Goal: Information Seeking & Learning: Learn about a topic

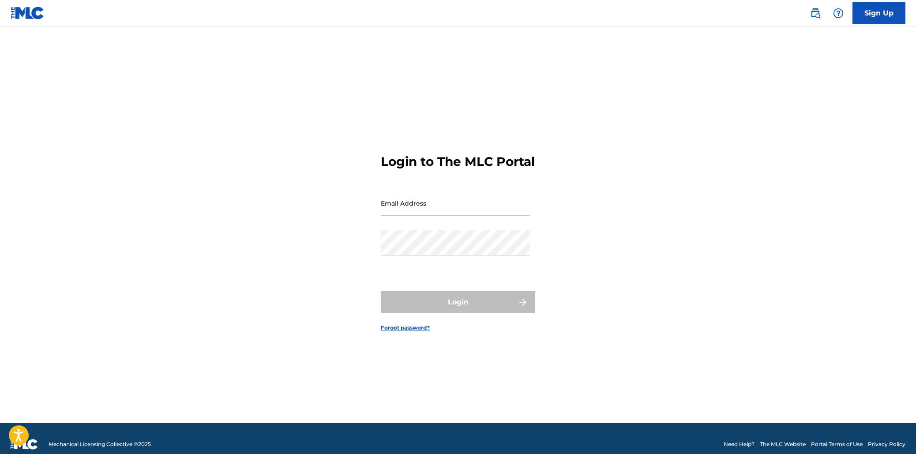
click at [460, 216] on input "Email Address" at bounding box center [455, 203] width 149 height 25
type input "Second2NoneMusicEnt@gmail.com"
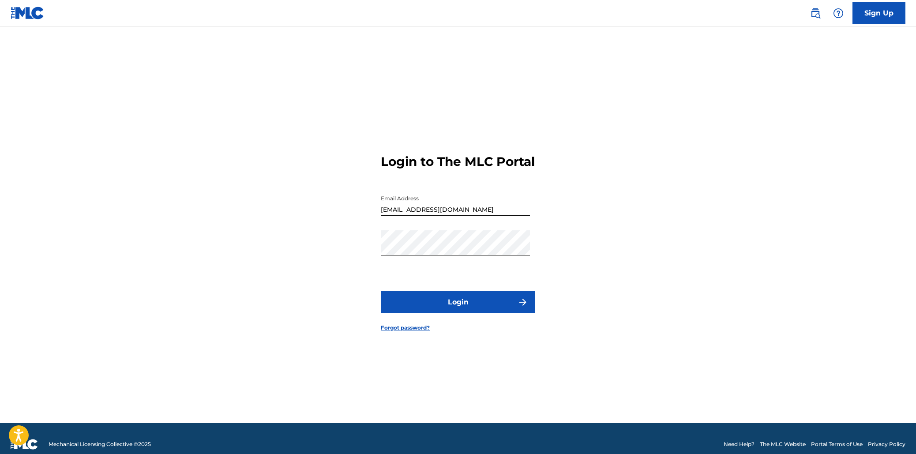
click at [461, 299] on button "Login" at bounding box center [458, 302] width 154 height 22
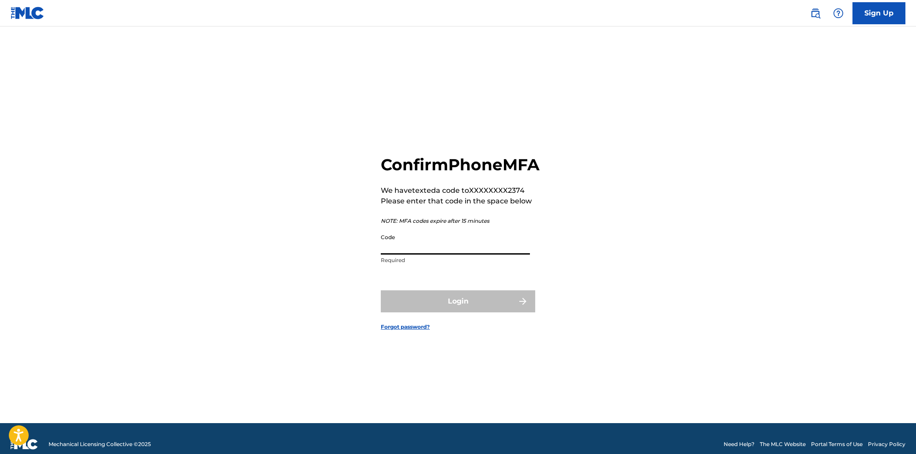
click at [420, 255] on input "Code" at bounding box center [455, 241] width 149 height 25
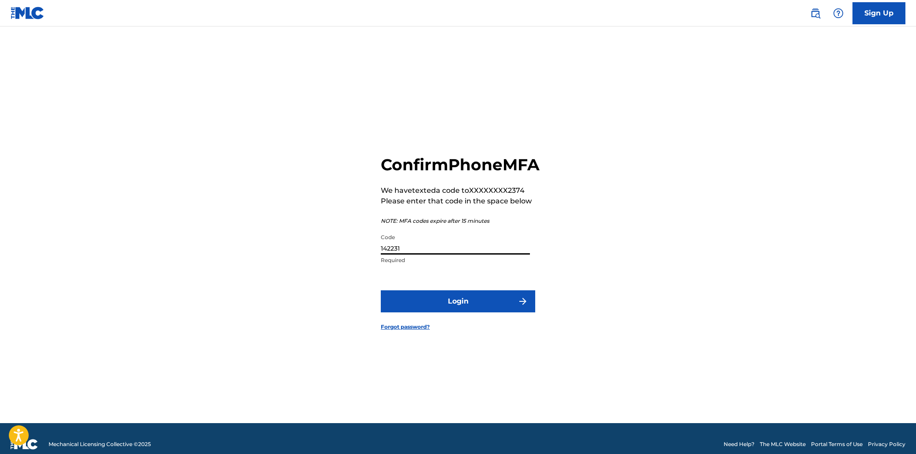
type input "142231"
click at [381, 290] on button "Login" at bounding box center [458, 301] width 154 height 22
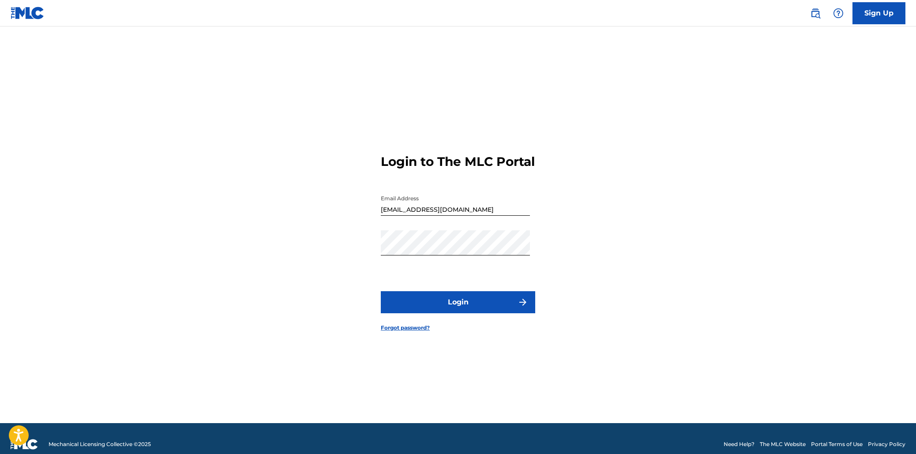
click at [420, 311] on button "Login" at bounding box center [458, 302] width 154 height 22
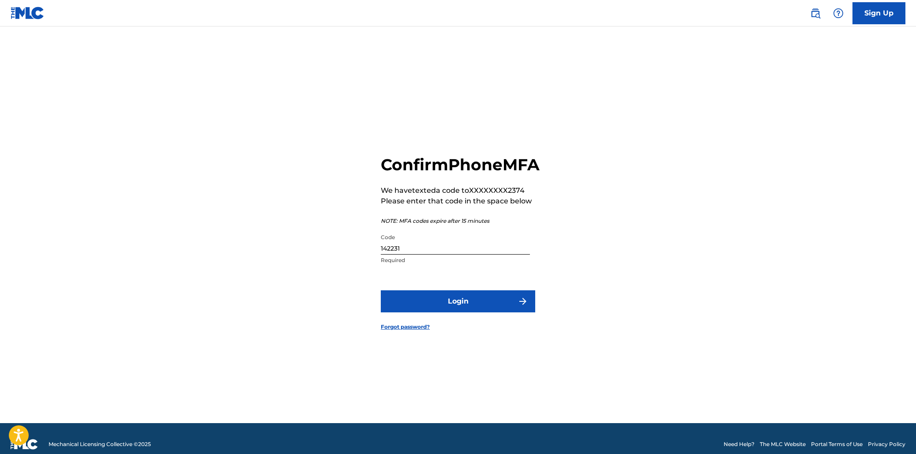
click at [410, 255] on input "142231" at bounding box center [455, 241] width 149 height 25
type input "142213"
click at [381, 290] on button "Login" at bounding box center [458, 301] width 154 height 22
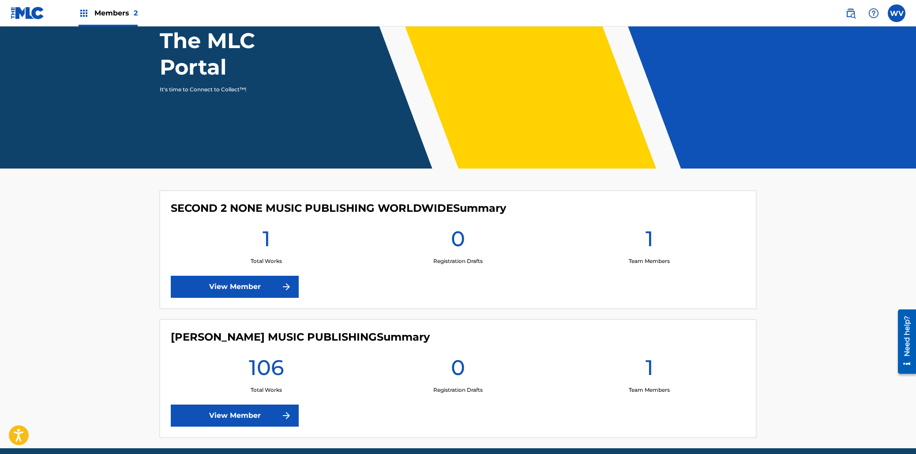
scroll to position [126, 0]
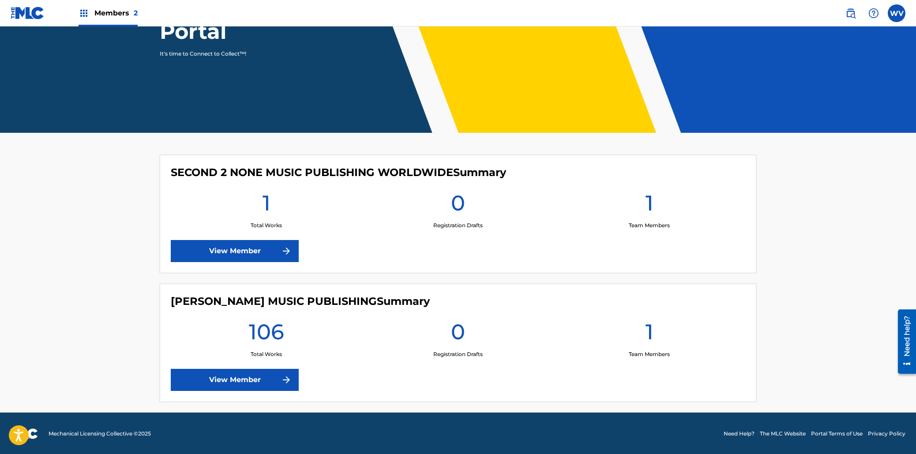
click at [236, 377] on link "View Member" at bounding box center [235, 380] width 128 height 22
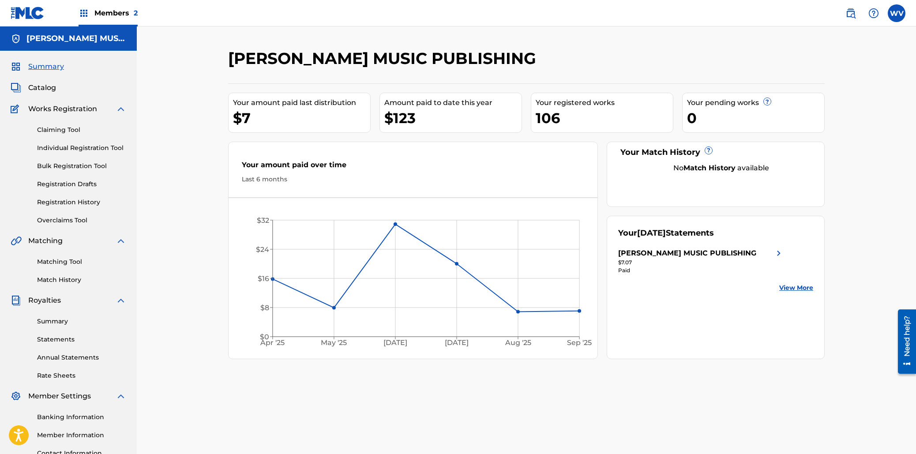
click at [50, 91] on span "Catalog" at bounding box center [42, 88] width 28 height 11
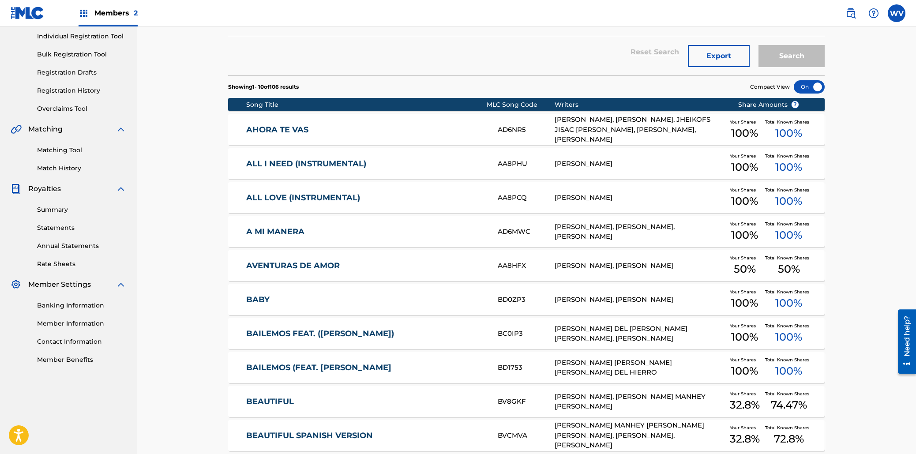
scroll to position [196, 0]
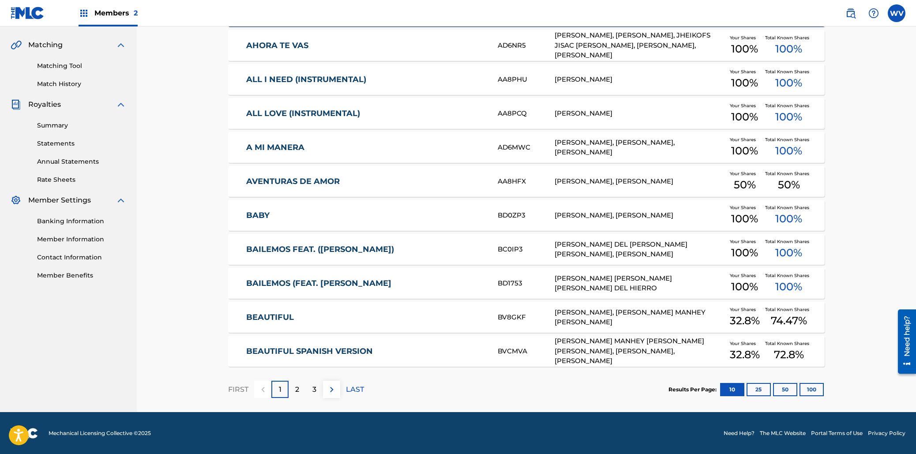
click at [347, 386] on p "LAST" at bounding box center [355, 389] width 18 height 11
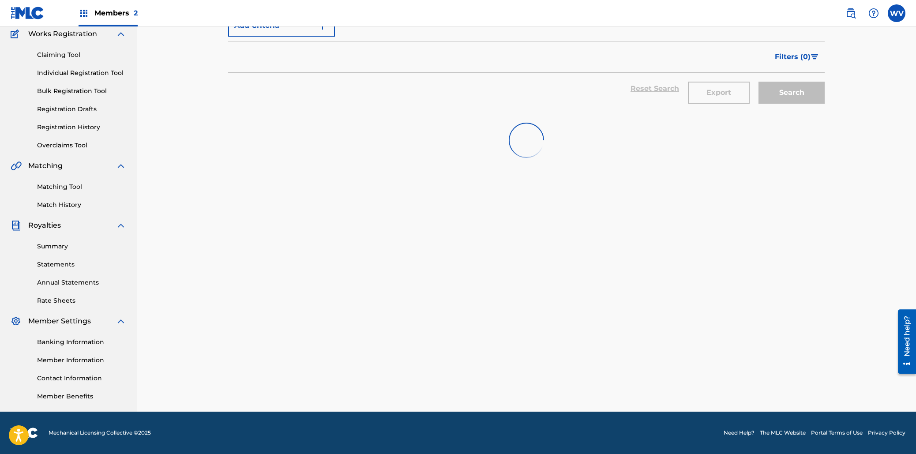
scroll to position [75, 0]
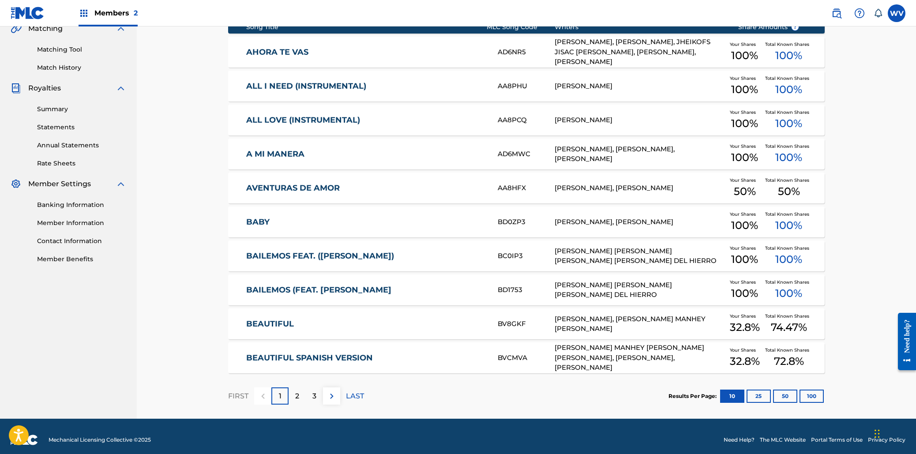
scroll to position [219, 0]
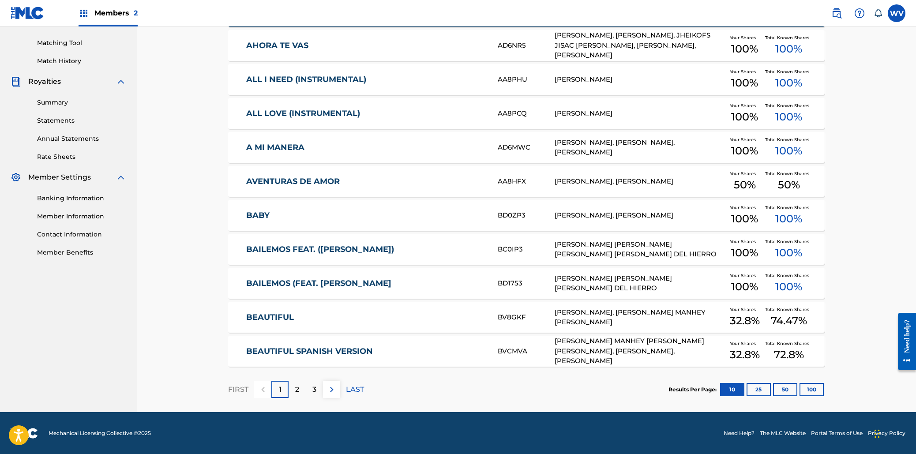
click at [361, 385] on p "LAST" at bounding box center [355, 389] width 18 height 11
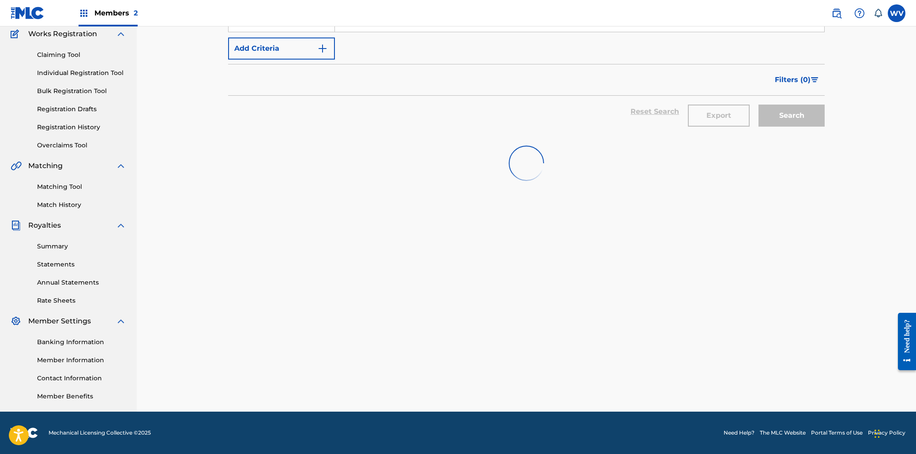
scroll to position [83, 0]
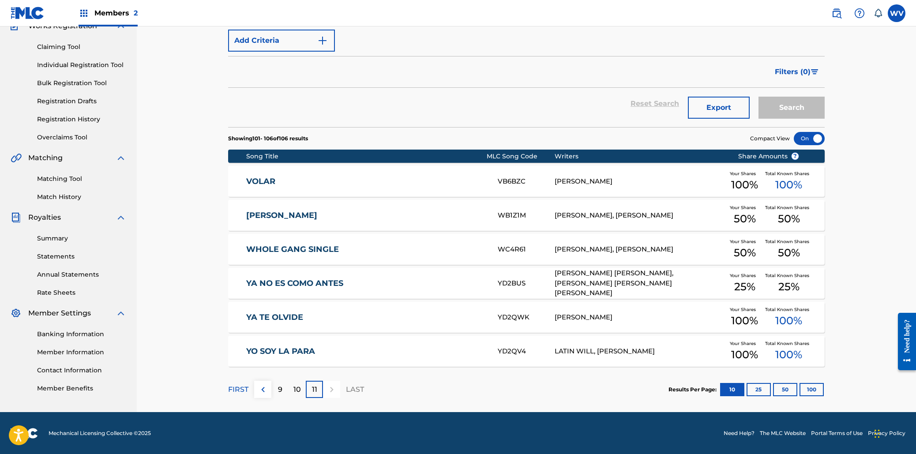
click at [308, 249] on link "WHOLE GANG SINGLE" at bounding box center [366, 249] width 240 height 10
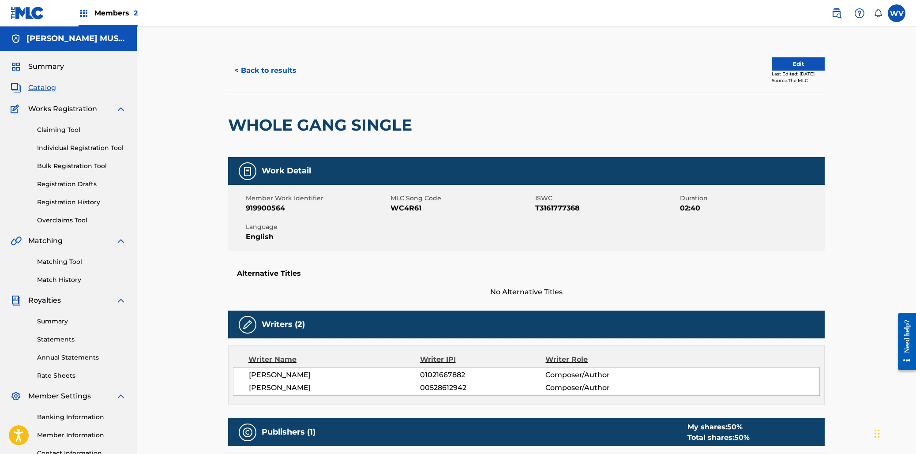
click at [255, 69] on button "< Back to results" at bounding box center [265, 71] width 75 height 22
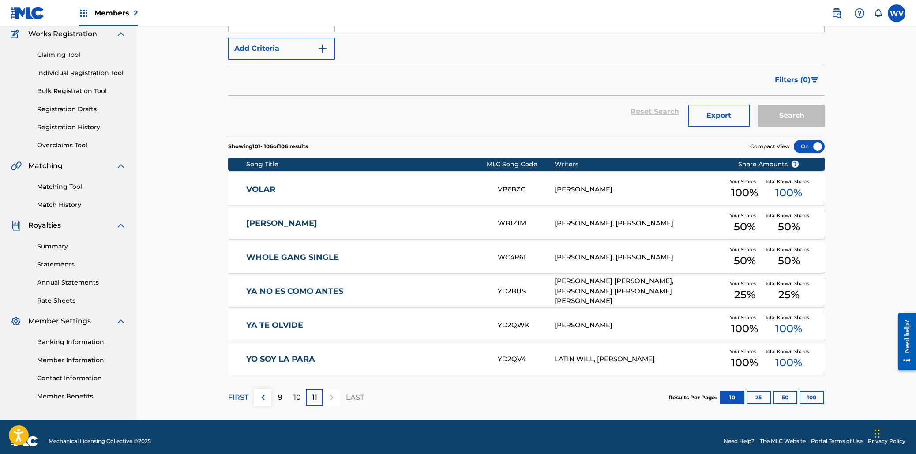
click at [296, 392] on p "10" at bounding box center [297, 397] width 8 height 11
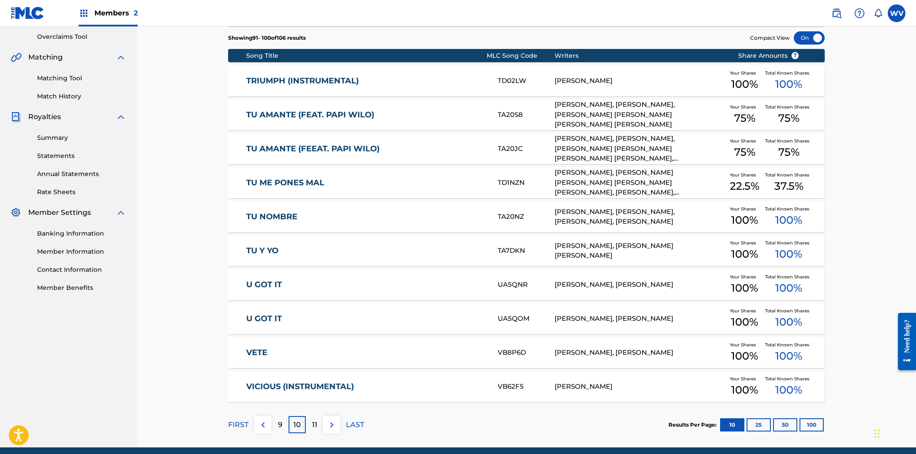
scroll to position [182, 0]
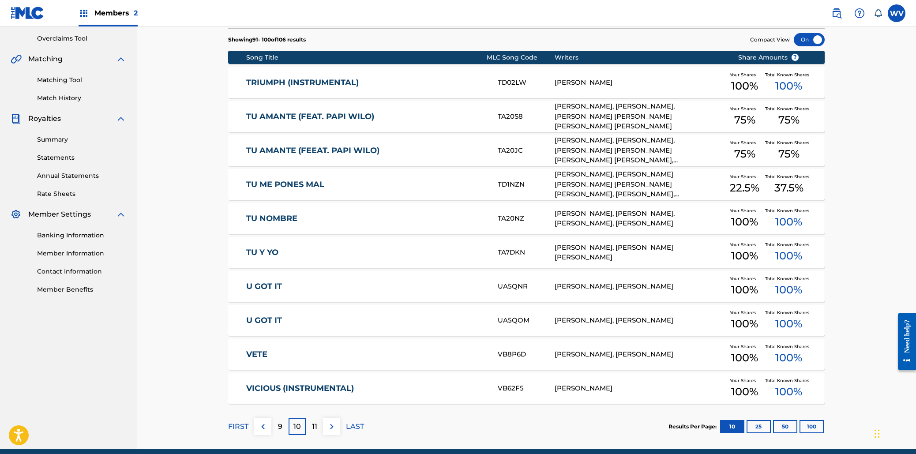
click at [282, 422] on div "9" at bounding box center [279, 426] width 17 height 17
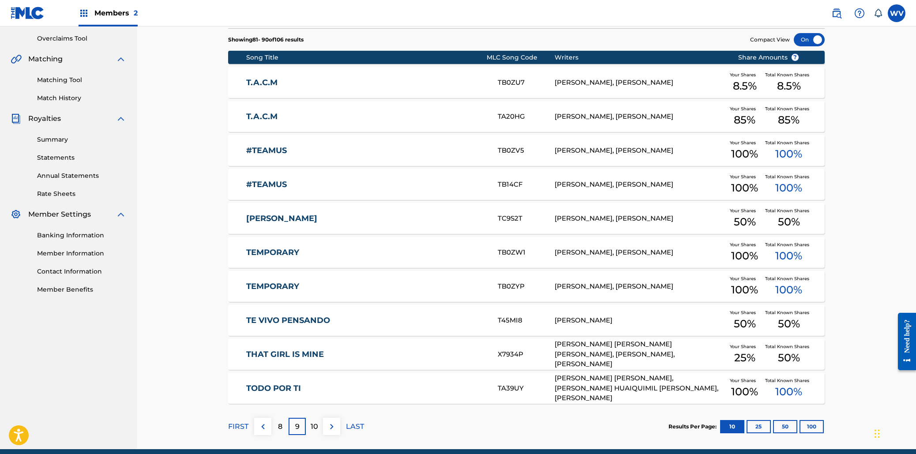
click at [310, 323] on link "TE VIVO PENSANDO" at bounding box center [366, 320] width 240 height 10
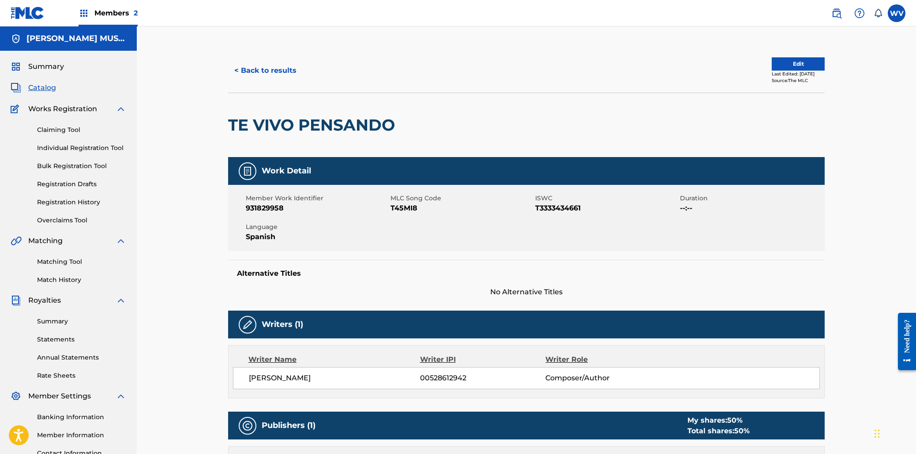
click at [269, 72] on button "< Back to results" at bounding box center [265, 71] width 75 height 22
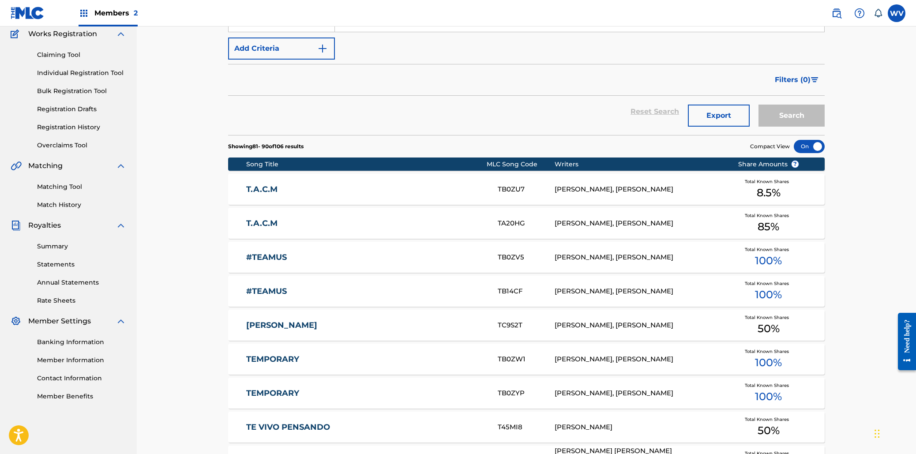
scroll to position [182, 0]
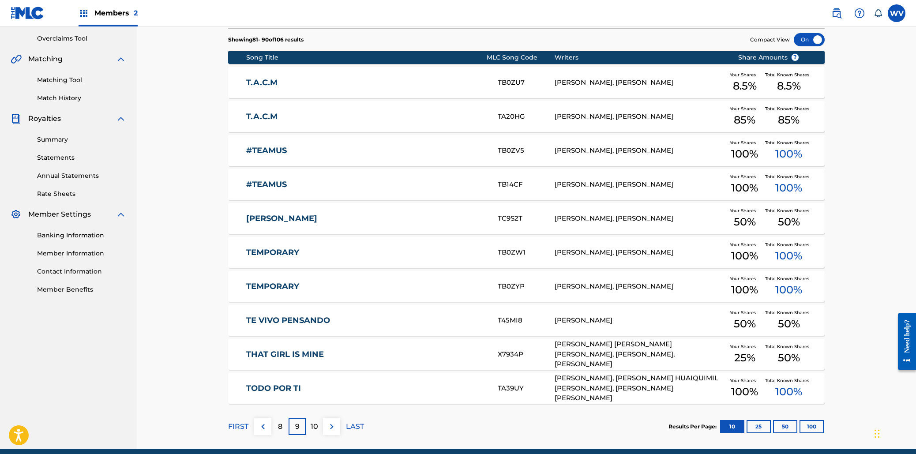
click at [276, 423] on div "8" at bounding box center [279, 426] width 17 height 17
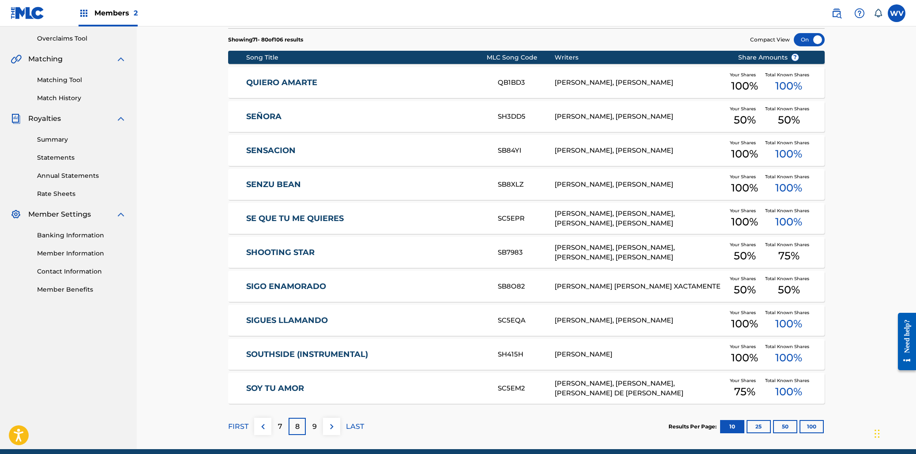
scroll to position [219, 0]
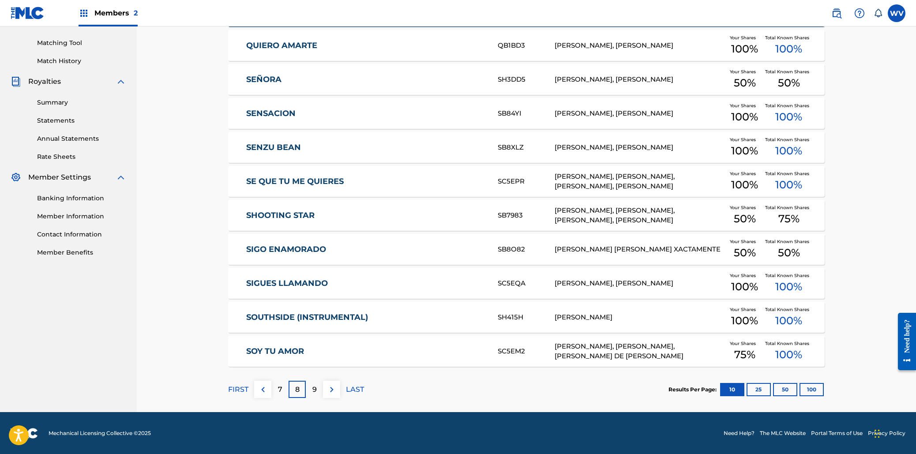
click at [293, 245] on link "SIGO ENAMORADO" at bounding box center [366, 249] width 240 height 10
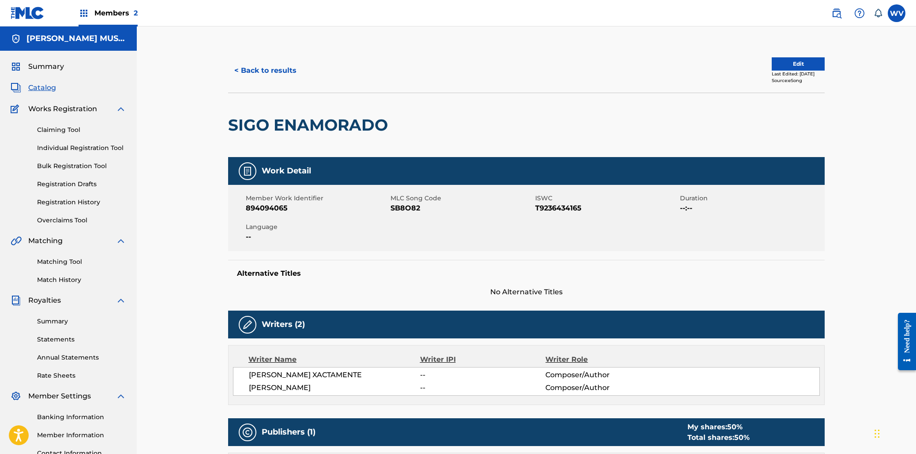
click at [266, 68] on button "< Back to results" at bounding box center [265, 71] width 75 height 22
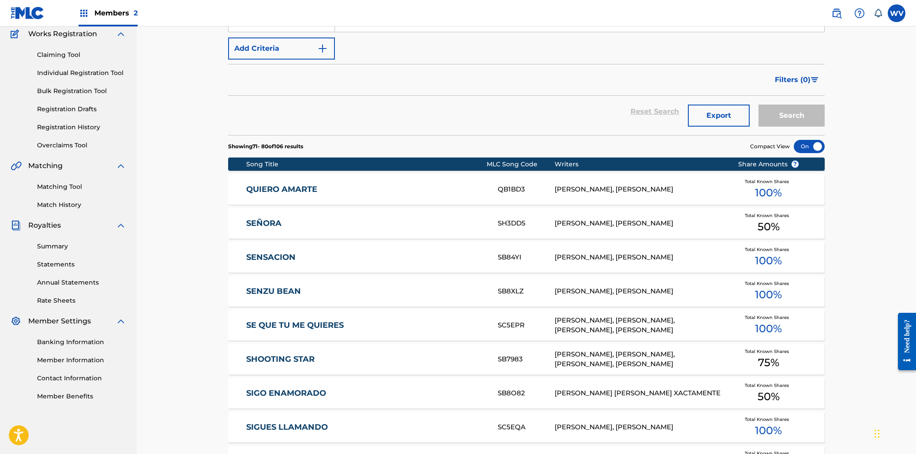
scroll to position [196, 0]
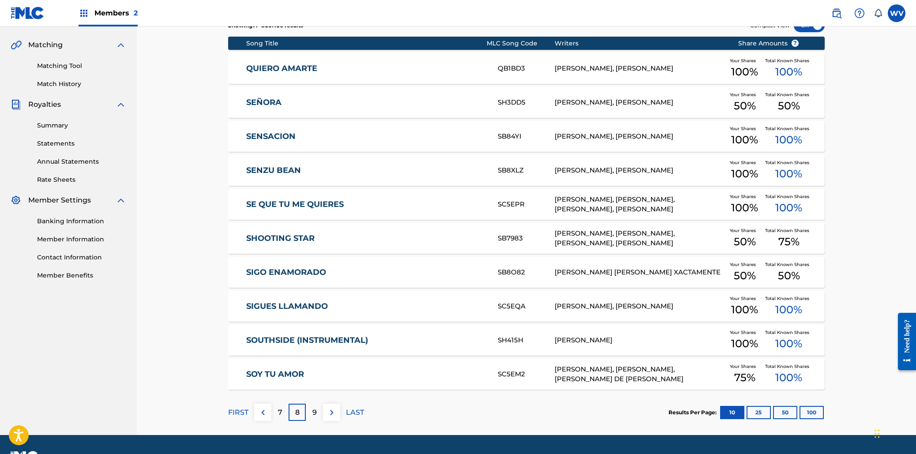
click at [281, 410] on p "7" at bounding box center [280, 412] width 4 height 11
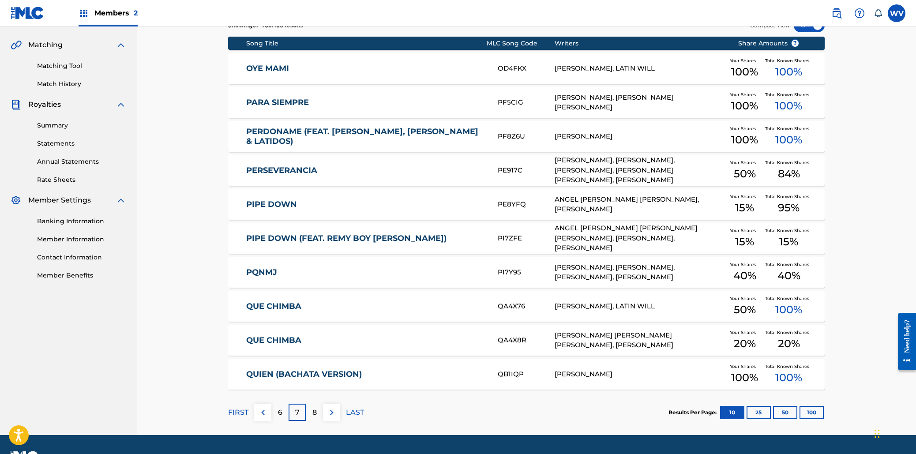
click at [280, 413] on p "6" at bounding box center [280, 412] width 4 height 11
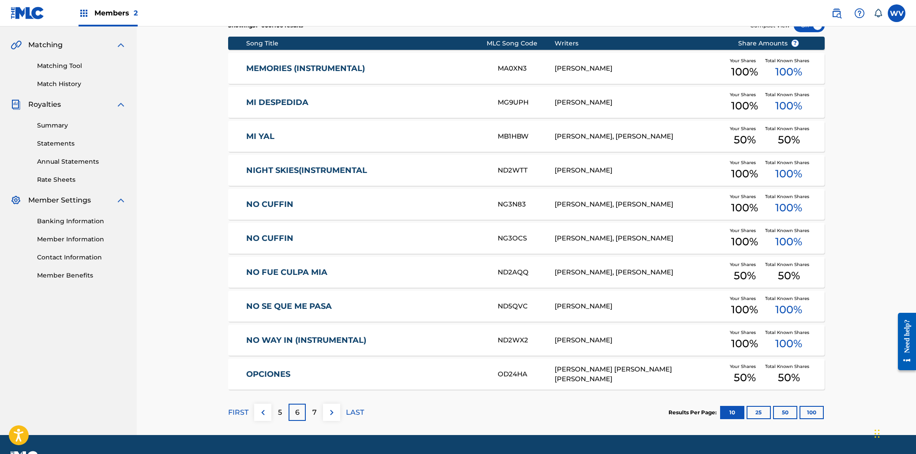
click at [281, 412] on p "5" at bounding box center [280, 412] width 4 height 11
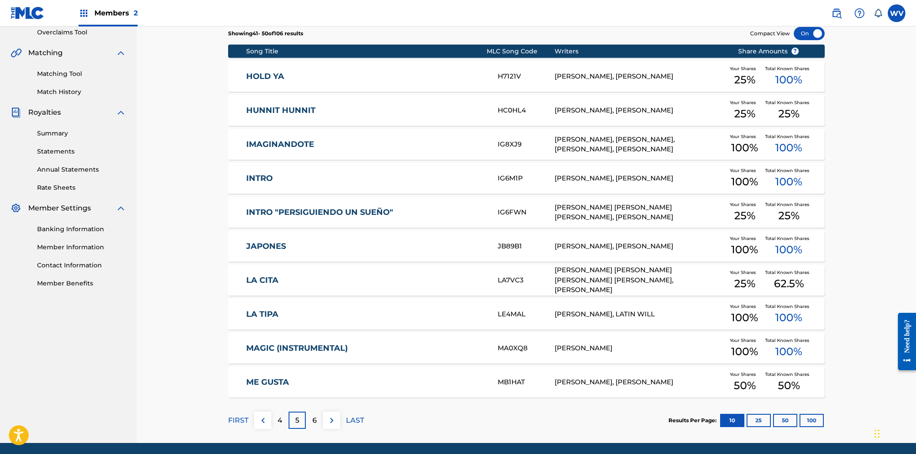
scroll to position [187, 0]
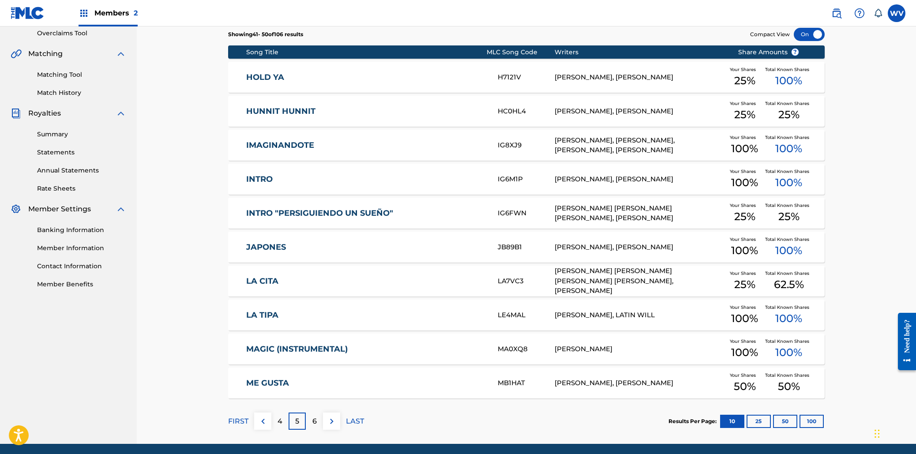
click at [279, 416] on p "4" at bounding box center [280, 421] width 5 height 11
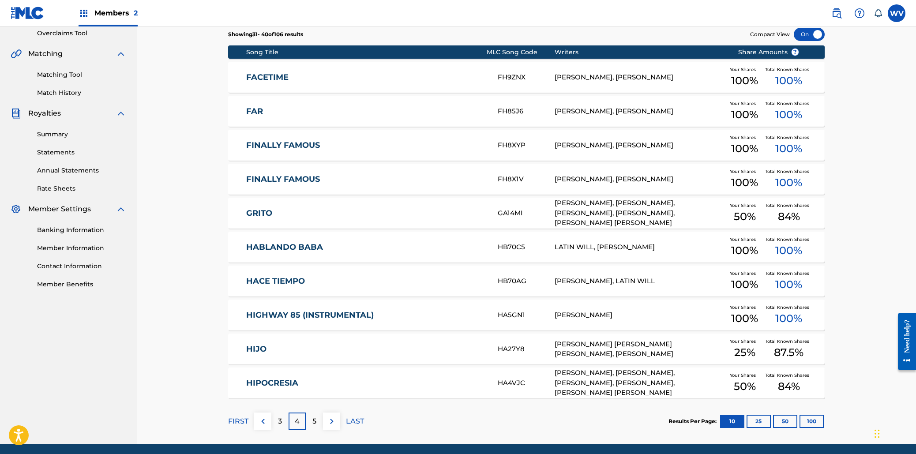
click at [311, 422] on div "5" at bounding box center [314, 421] width 17 height 17
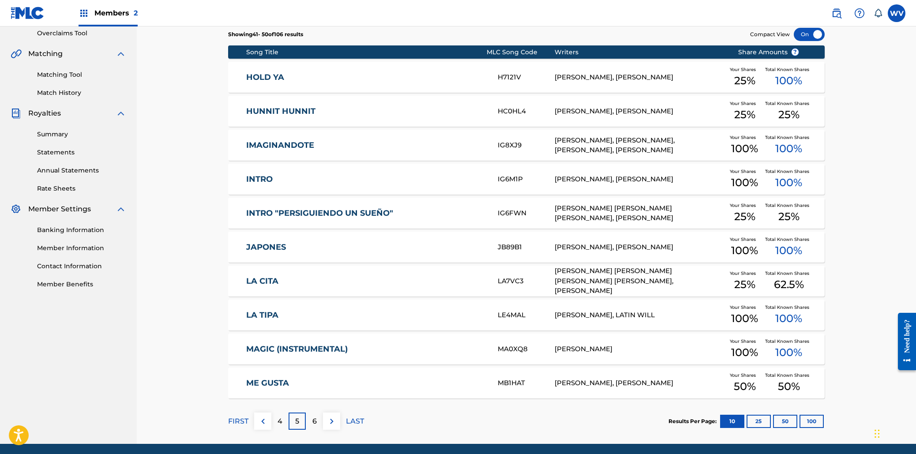
click at [289, 71] on div "HOLD YA H7121V [PERSON_NAME], [PERSON_NAME] Your Shares 25 % Total Known Shares…" at bounding box center [526, 77] width 596 height 31
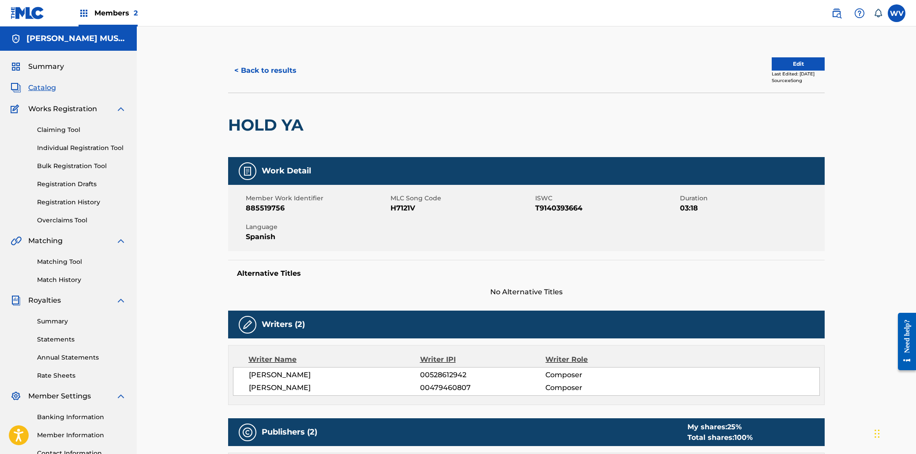
click at [268, 67] on button "< Back to results" at bounding box center [265, 71] width 75 height 22
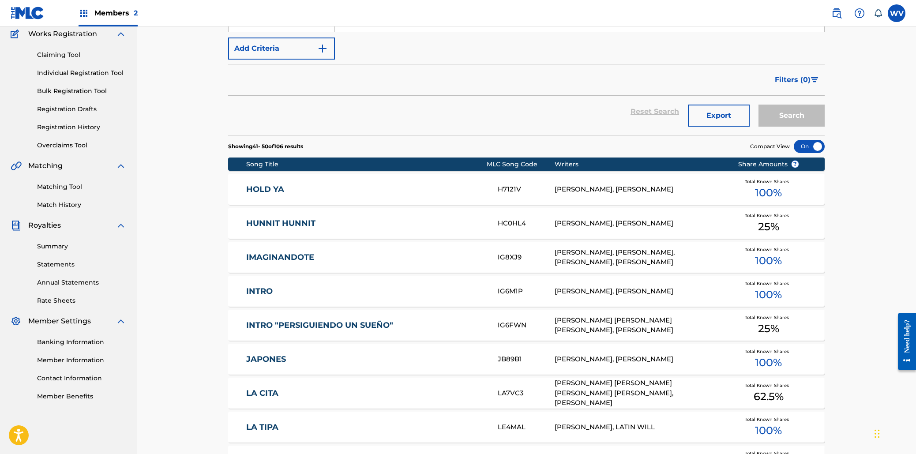
scroll to position [187, 0]
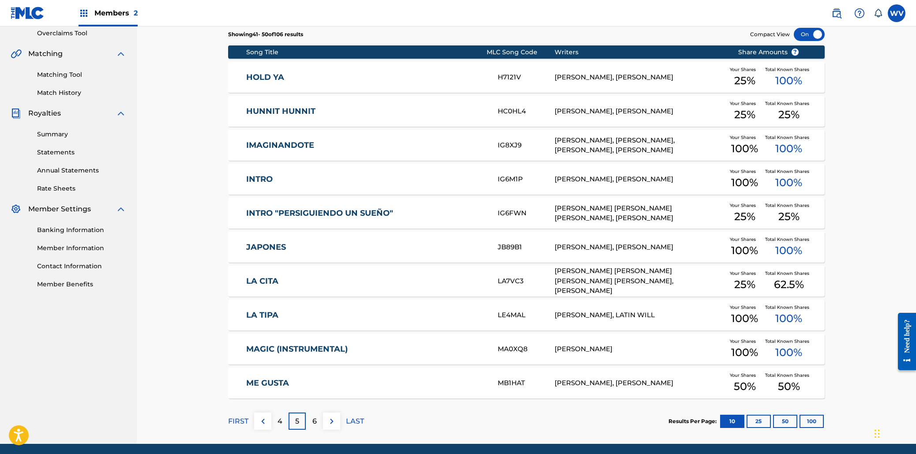
click at [279, 420] on p "4" at bounding box center [280, 421] width 5 height 11
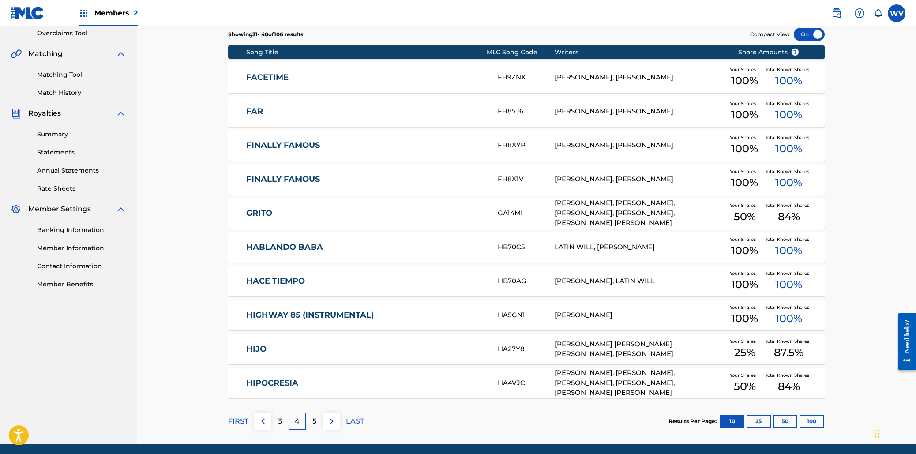
scroll to position [219, 0]
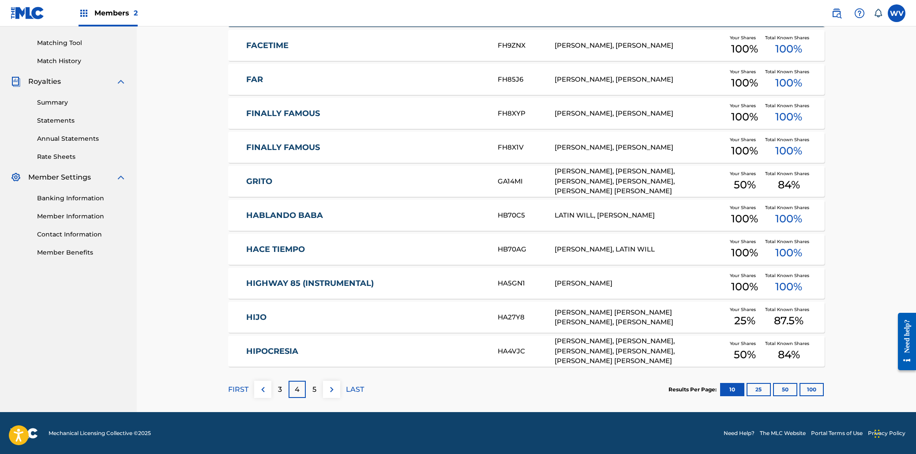
click at [272, 320] on link "HIJO" at bounding box center [366, 317] width 240 height 10
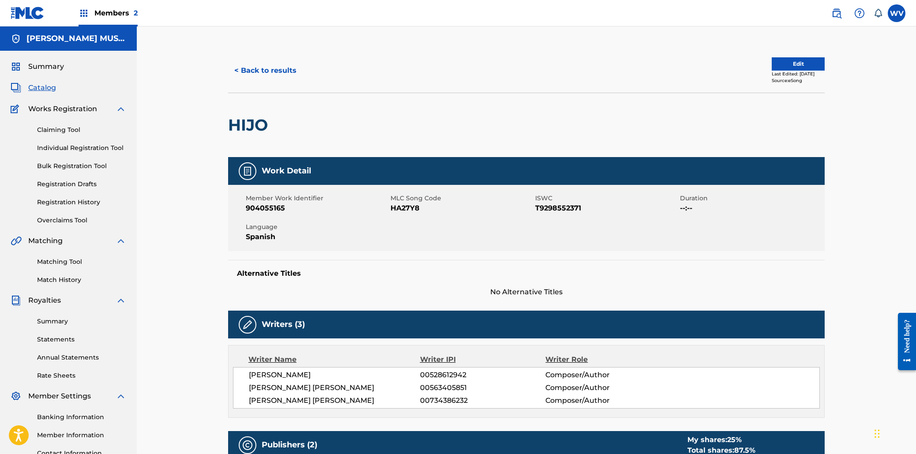
click at [272, 68] on button "< Back to results" at bounding box center [265, 71] width 75 height 22
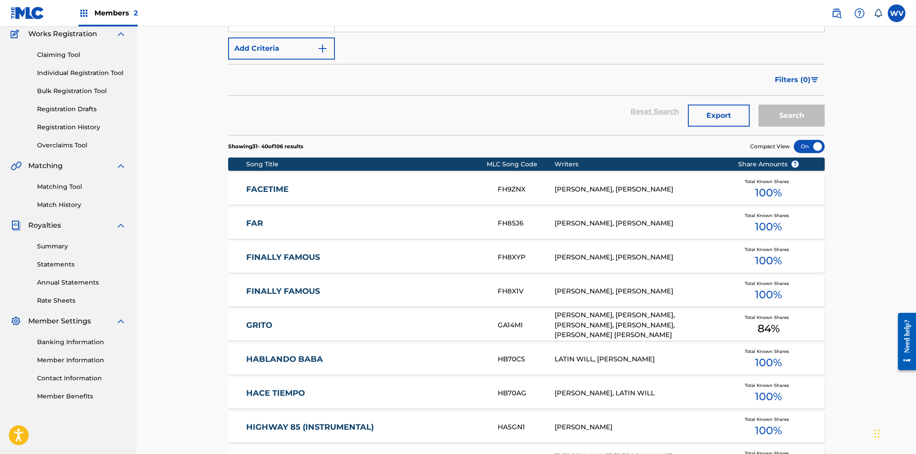
scroll to position [196, 0]
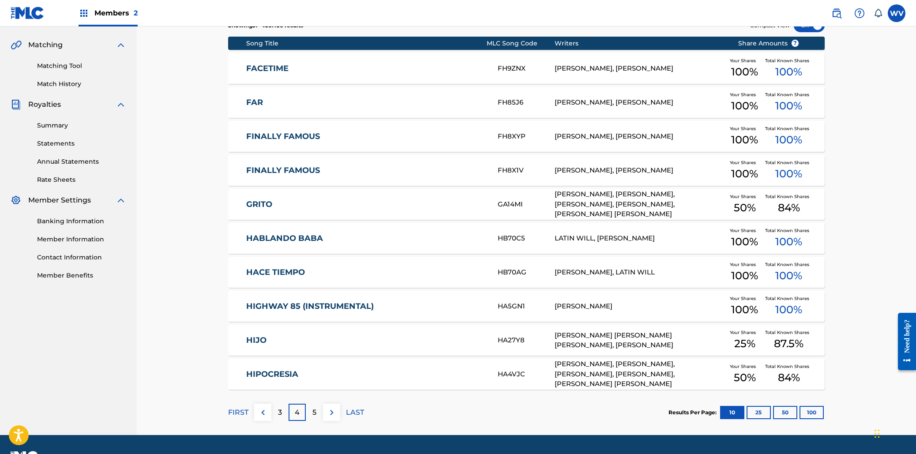
click at [277, 410] on div "3" at bounding box center [279, 412] width 17 height 17
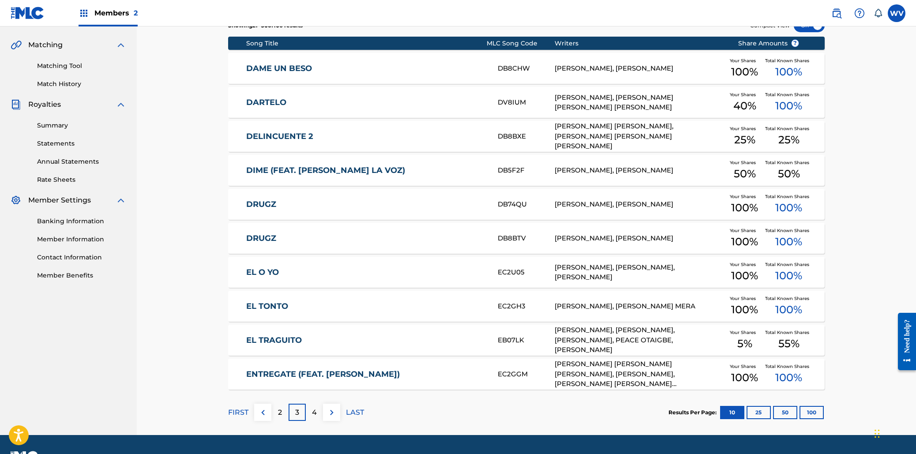
click at [302, 138] on link "DELINCUENTE 2" at bounding box center [366, 136] width 240 height 10
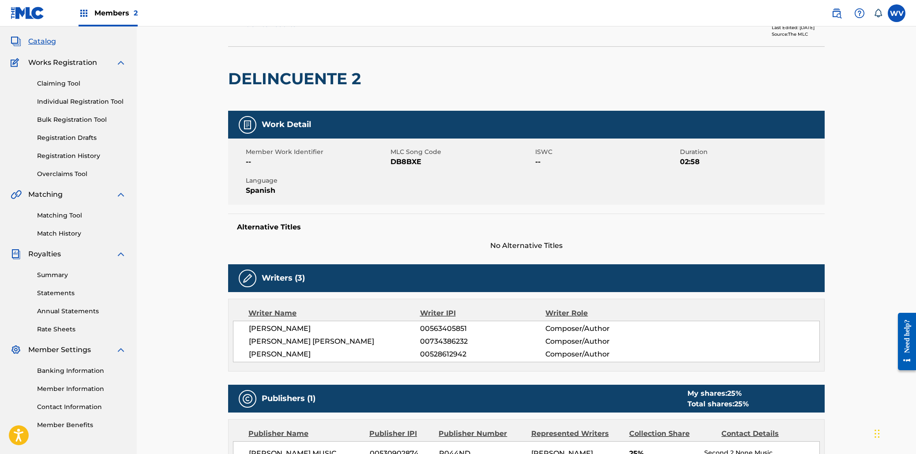
scroll to position [46, 0]
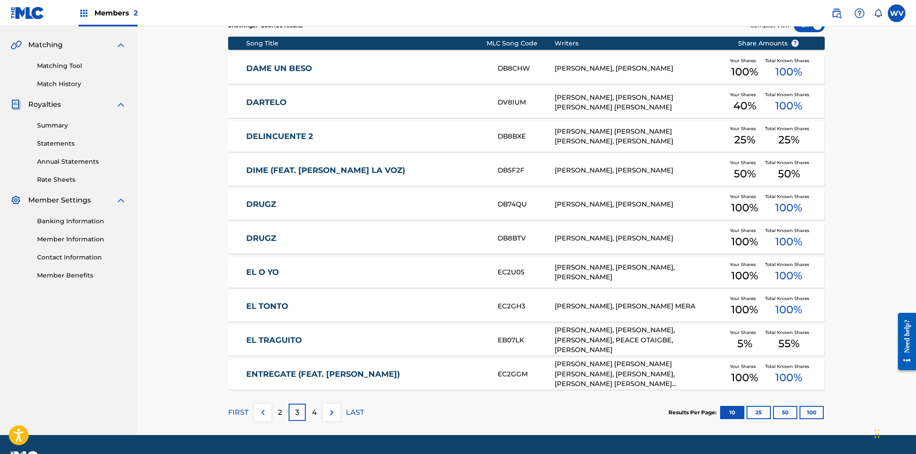
scroll to position [219, 0]
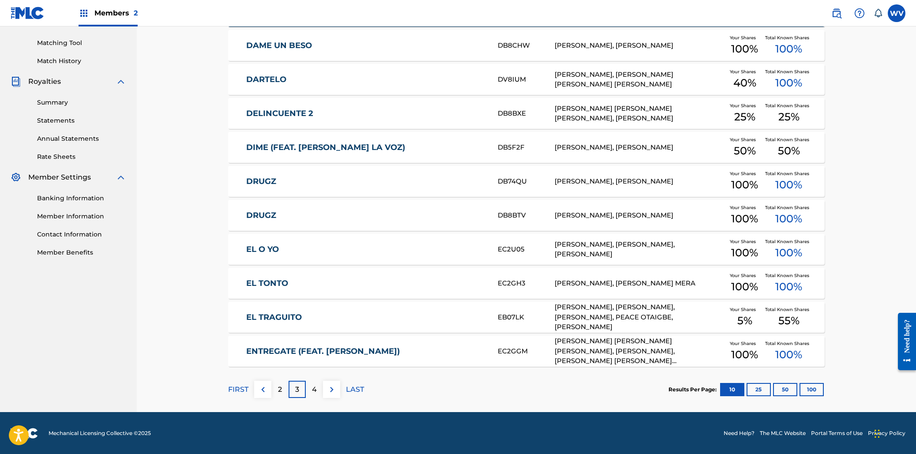
click at [282, 388] on div "2" at bounding box center [279, 389] width 17 height 17
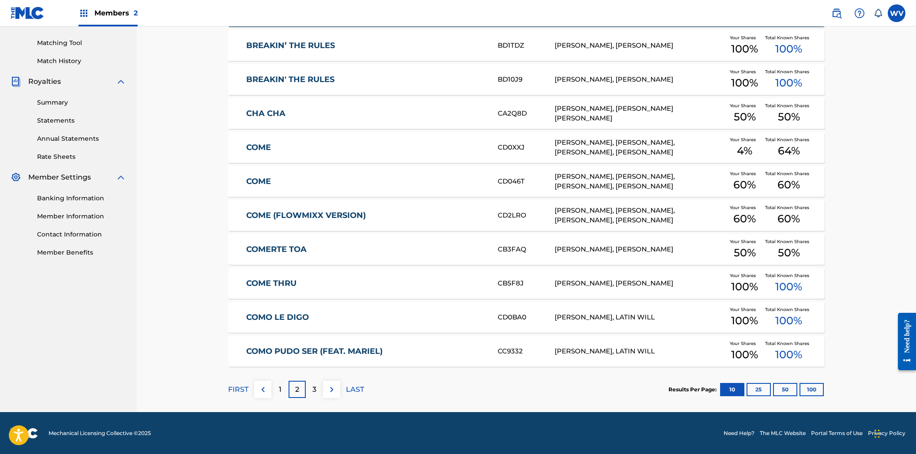
click at [277, 383] on div "1" at bounding box center [279, 389] width 17 height 17
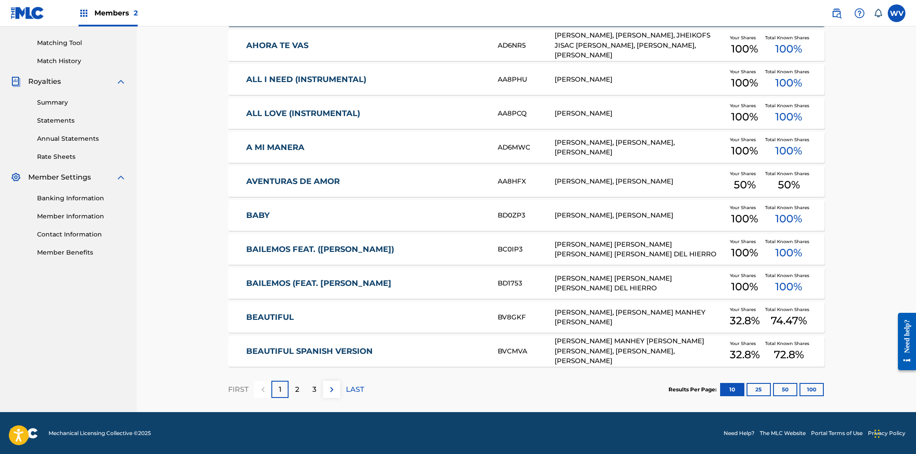
click at [316, 247] on link "BAILEMOS FEAT. ([PERSON_NAME])" at bounding box center [366, 249] width 240 height 10
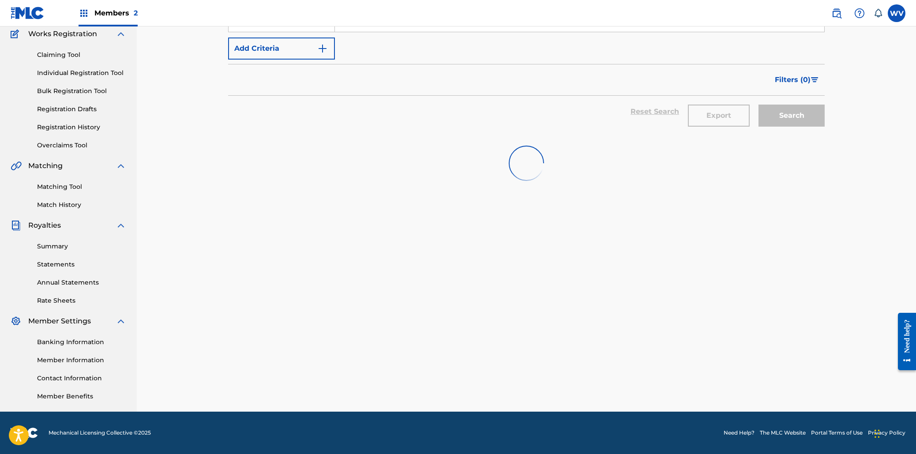
scroll to position [196, 0]
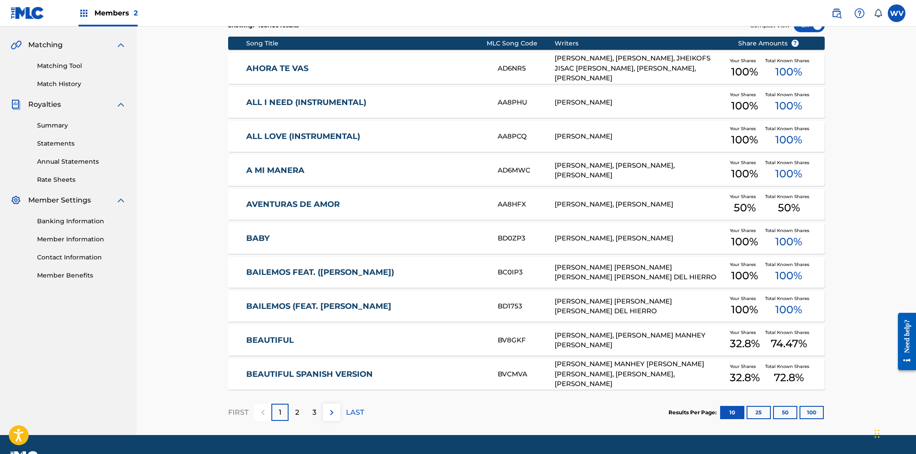
click at [294, 275] on link "BAILEMOS FEAT. ([PERSON_NAME])" at bounding box center [366, 272] width 240 height 10
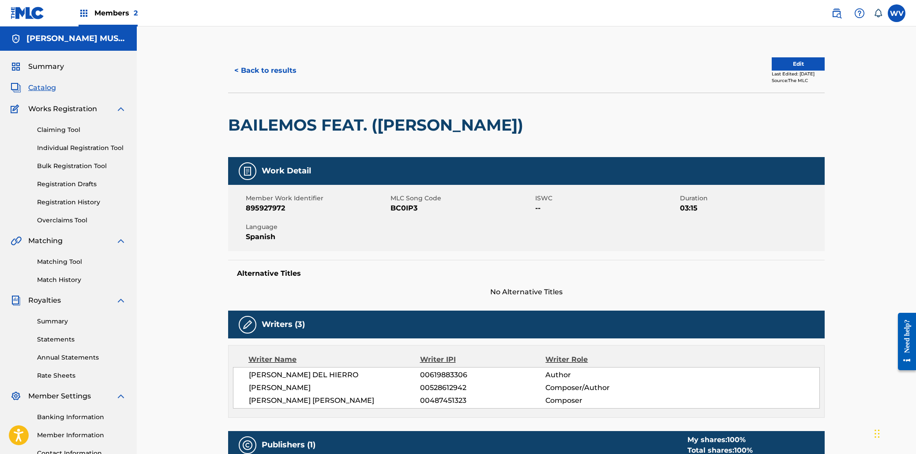
click at [245, 71] on button "< Back to results" at bounding box center [265, 71] width 75 height 22
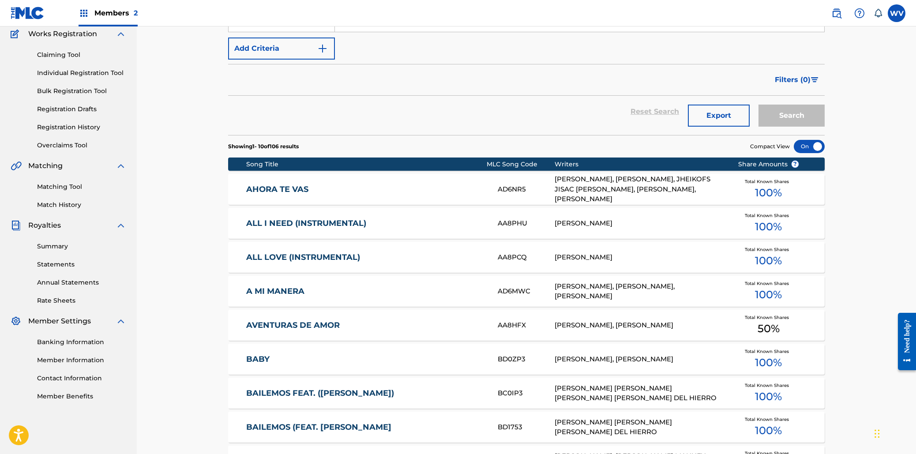
scroll to position [196, 0]
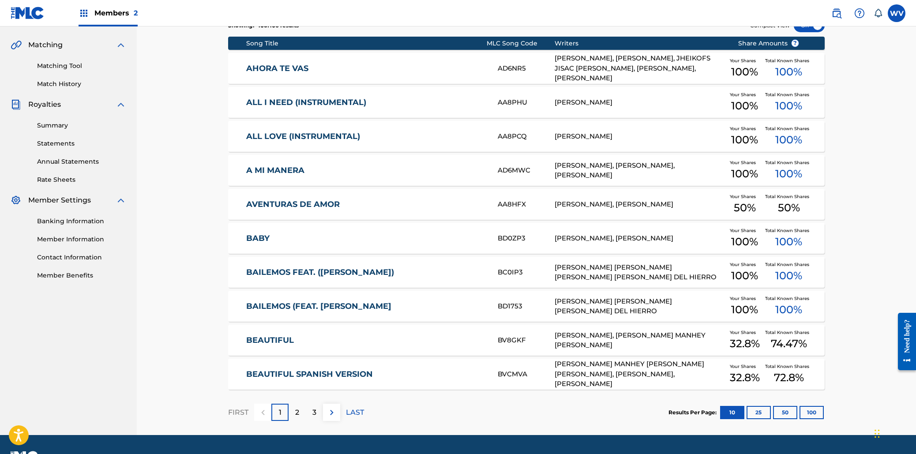
click at [303, 302] on link "BAILEMOS (FEAT. [PERSON_NAME]" at bounding box center [366, 306] width 240 height 10
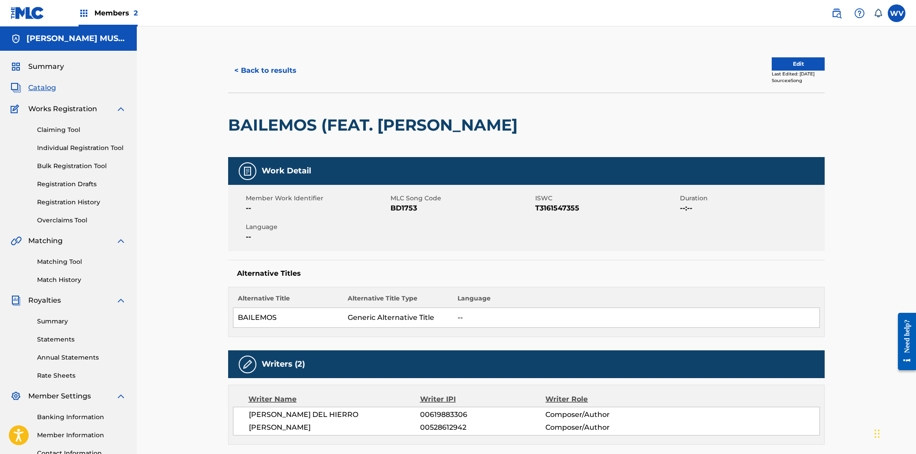
click at [271, 67] on button "< Back to results" at bounding box center [265, 71] width 75 height 22
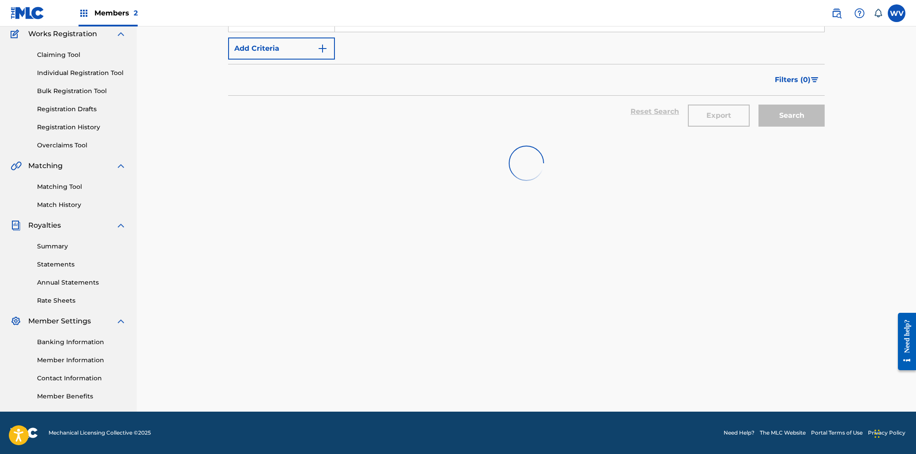
scroll to position [196, 0]
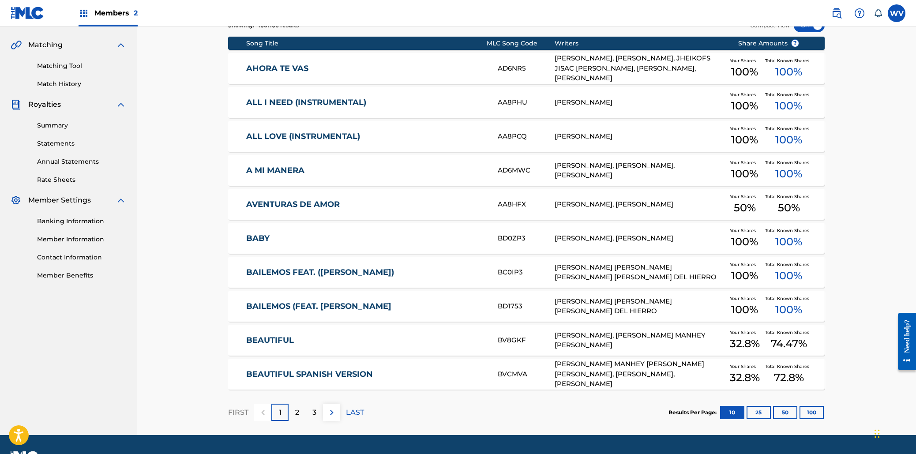
click at [319, 277] on div "BAILEMOS FEAT. ([PERSON_NAME]) BC0IP3 [PERSON_NAME] [PERSON_NAME] [PERSON_NAME]…" at bounding box center [526, 272] width 596 height 31
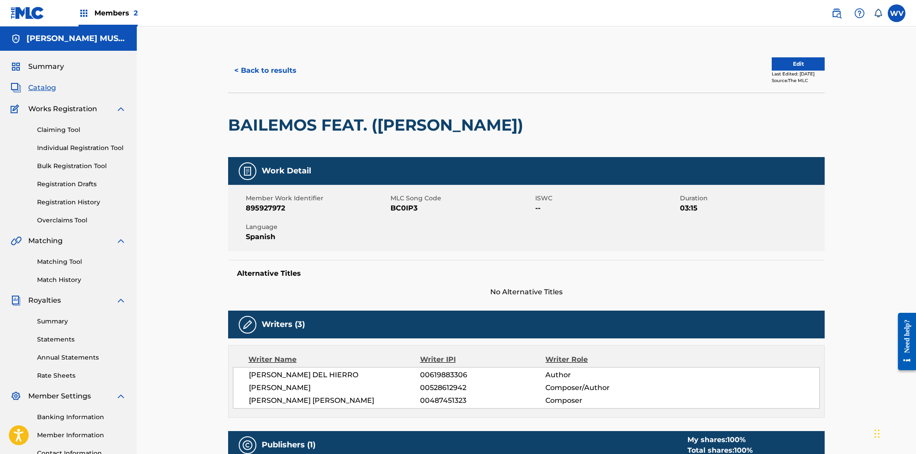
click at [267, 75] on button "< Back to results" at bounding box center [265, 71] width 75 height 22
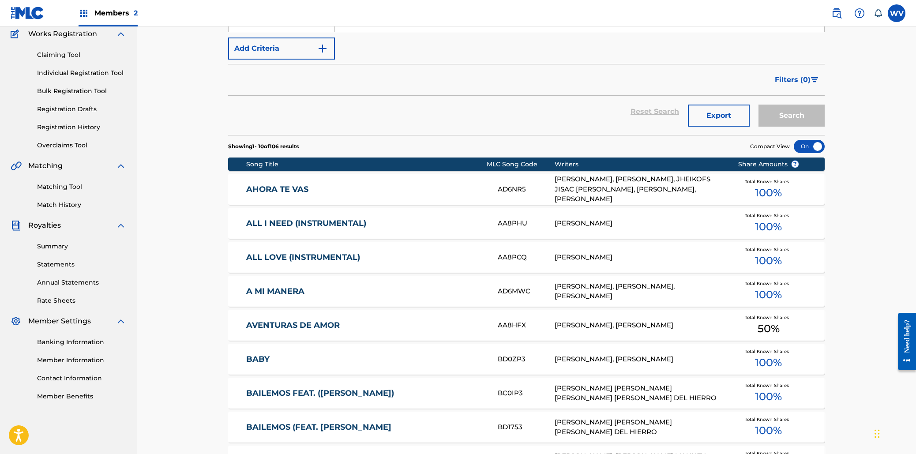
scroll to position [196, 0]
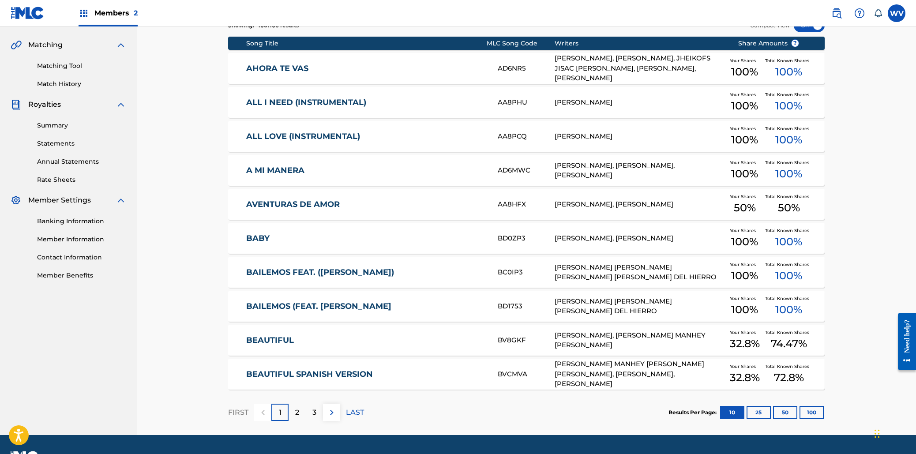
click at [278, 366] on div "BEAUTIFUL SPANISH VERSION BVCMVA [PERSON_NAME] MANHEY [PERSON_NAME] [PERSON_NAM…" at bounding box center [526, 374] width 596 height 31
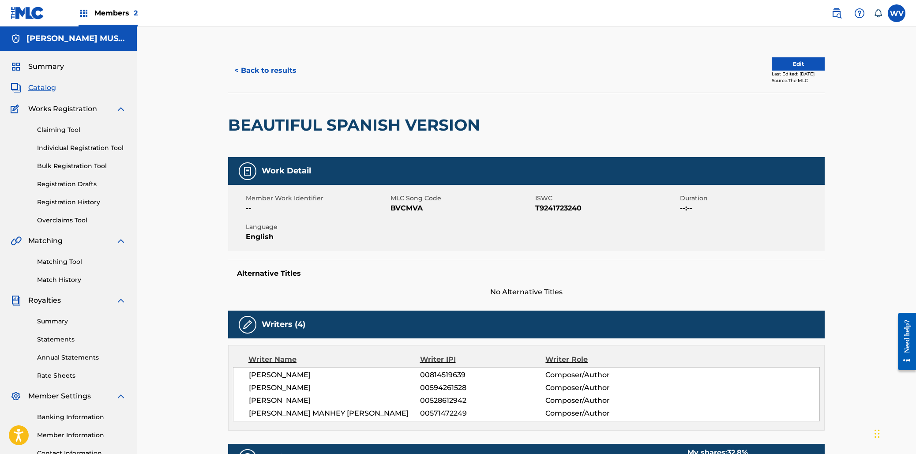
click at [260, 75] on button "< Back to results" at bounding box center [265, 71] width 75 height 22
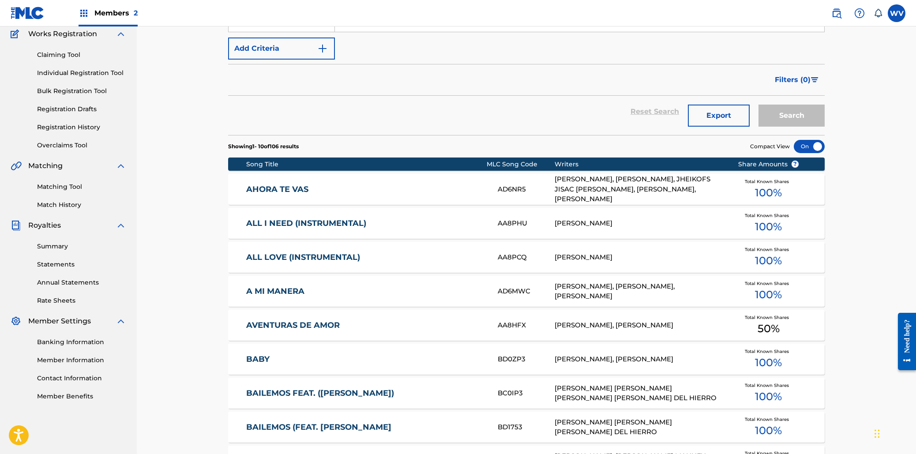
scroll to position [196, 0]
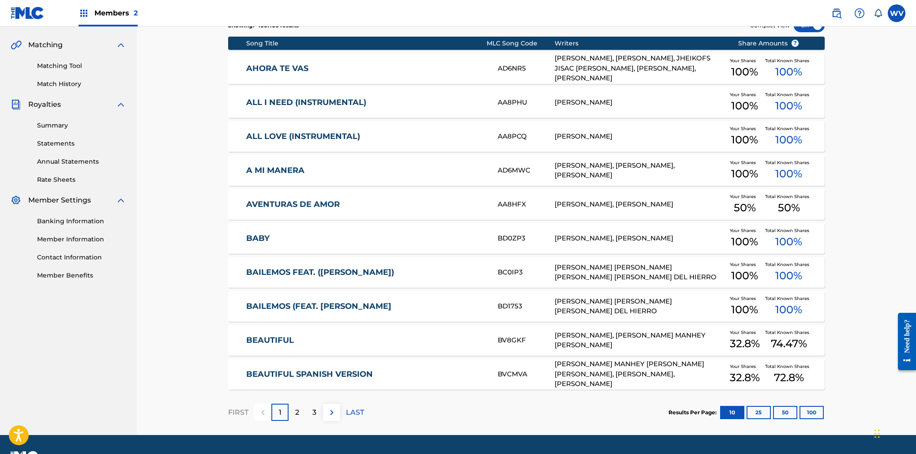
click at [297, 411] on p "2" at bounding box center [297, 412] width 4 height 11
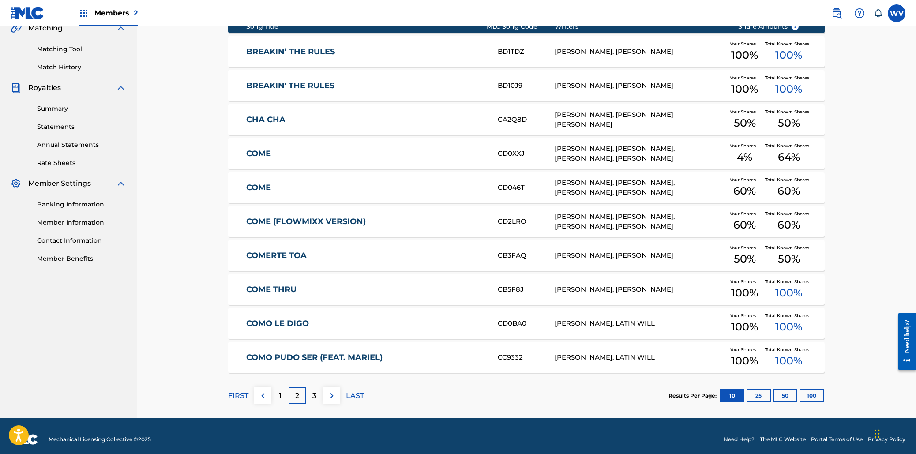
scroll to position [219, 0]
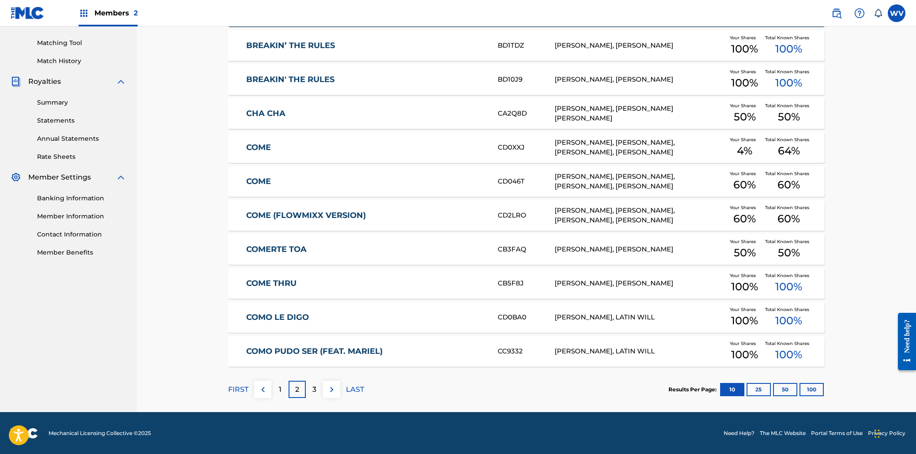
click at [310, 386] on div "3" at bounding box center [314, 389] width 17 height 17
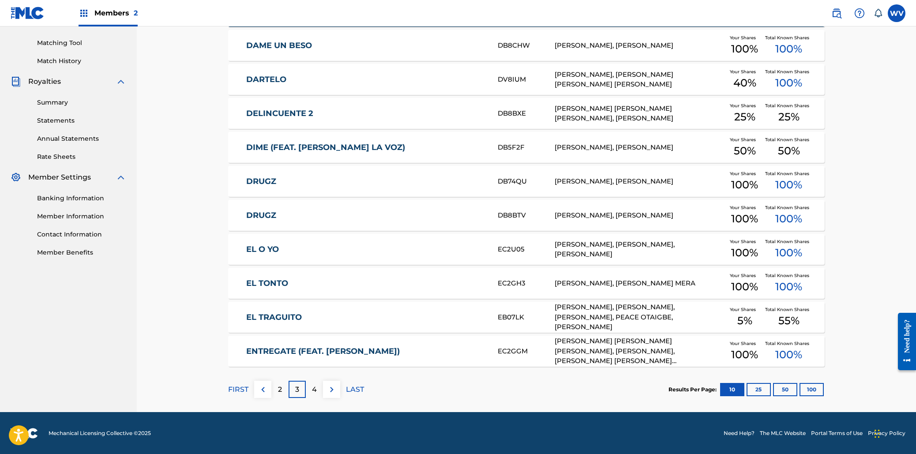
click at [269, 176] on link "DRUGZ" at bounding box center [366, 181] width 240 height 10
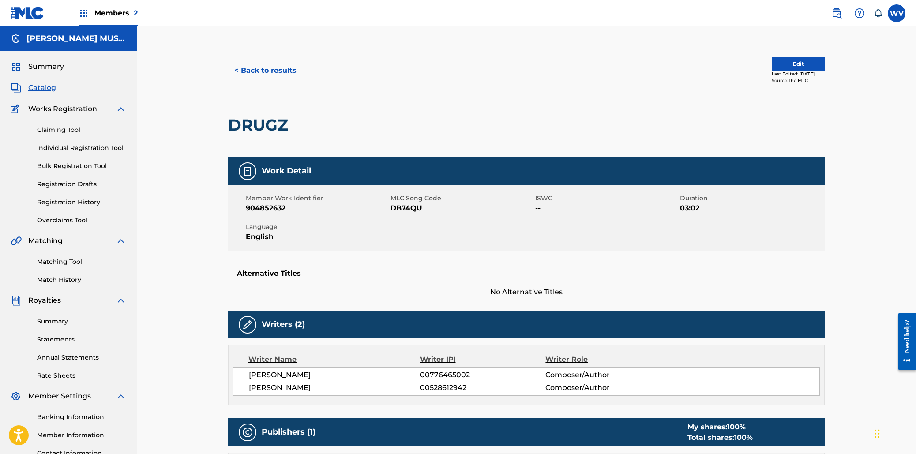
click at [270, 68] on button "< Back to results" at bounding box center [265, 71] width 75 height 22
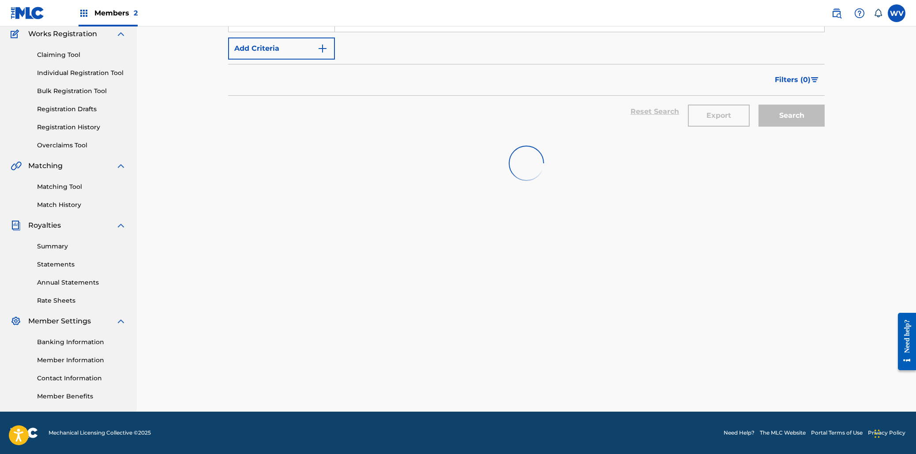
scroll to position [196, 0]
